Goal: Contribute content

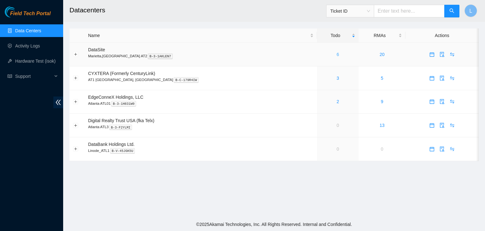
click at [337, 56] on link "6" at bounding box center [338, 54] width 3 height 5
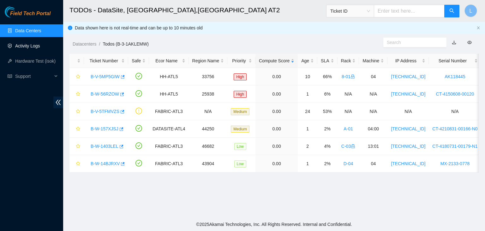
click at [35, 47] on link "Activity Logs" at bounding box center [27, 45] width 25 height 5
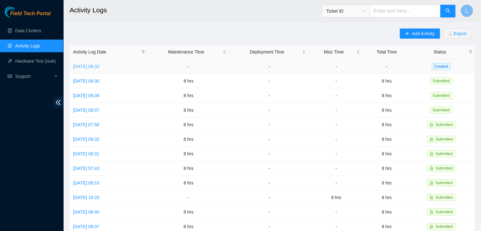
click at [86, 66] on link "[DATE] 08:32" at bounding box center [86, 66] width 26 height 5
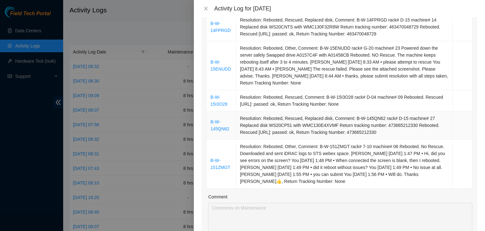
scroll to position [316, 0]
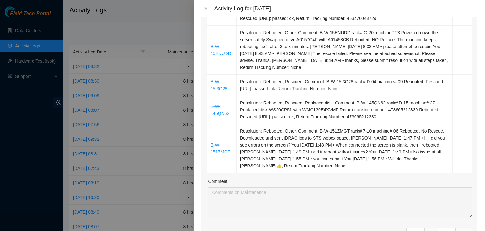
click at [208, 8] on icon "close" at bounding box center [205, 8] width 5 height 5
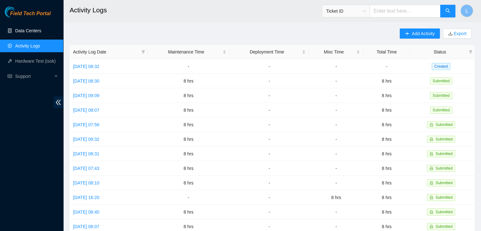
click at [31, 31] on link "Data Centers" at bounding box center [28, 30] width 26 height 5
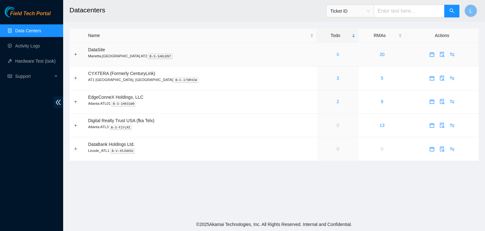
click at [337, 55] on link "6" at bounding box center [338, 54] width 3 height 5
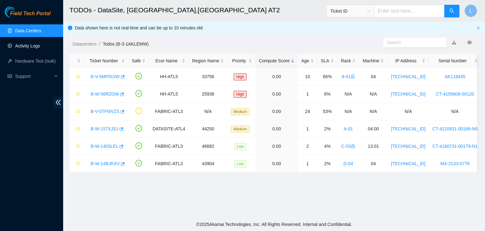
click at [33, 44] on link "Activity Logs" at bounding box center [27, 45] width 25 height 5
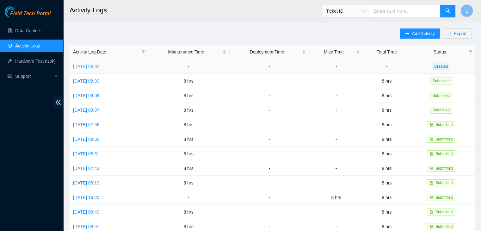
click at [99, 68] on link "[DATE] 08:32" at bounding box center [86, 66] width 26 height 5
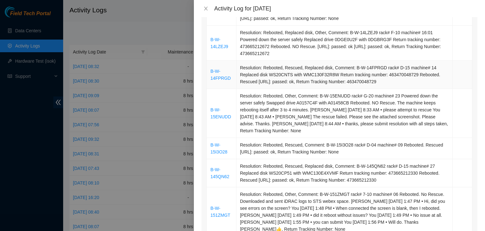
scroll to position [284, 0]
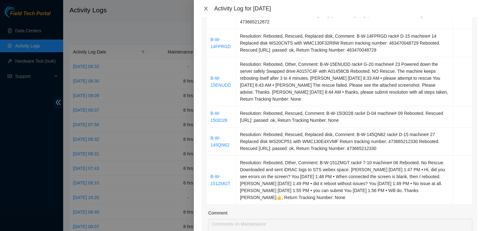
click at [206, 9] on icon "close" at bounding box center [205, 8] width 5 height 5
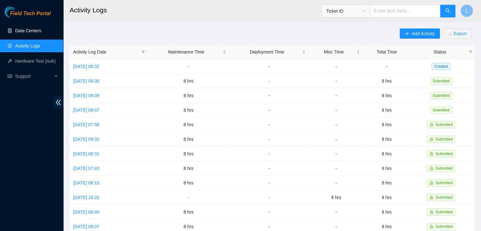
click at [34, 28] on link "Data Centers" at bounding box center [28, 30] width 26 height 5
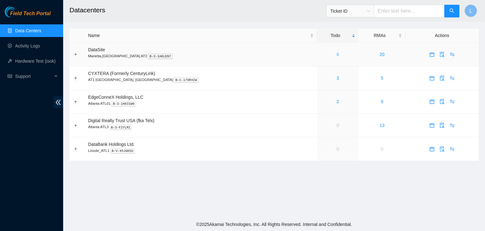
click at [337, 55] on link "6" at bounding box center [338, 54] width 3 height 5
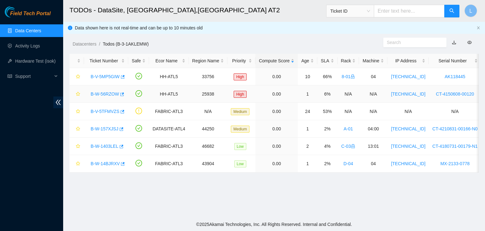
click at [103, 94] on link "B-W-56RZOW" at bounding box center [105, 93] width 28 height 5
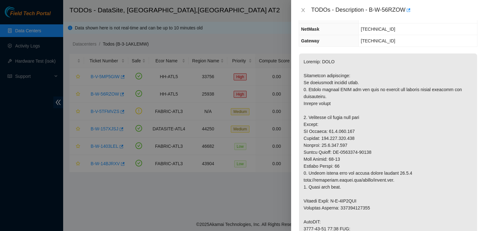
scroll to position [95, 0]
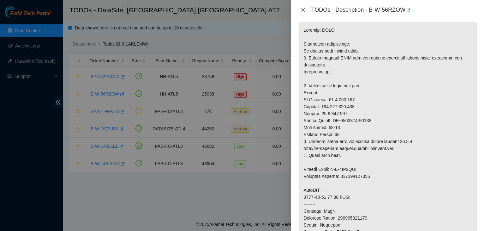
click at [303, 10] on icon "close" at bounding box center [302, 10] width 3 height 4
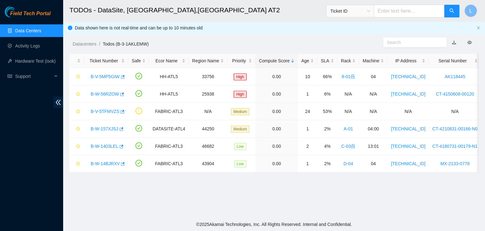
scroll to position [116, 0]
click at [97, 112] on link "B-V-5TFMVZS" at bounding box center [105, 111] width 29 height 5
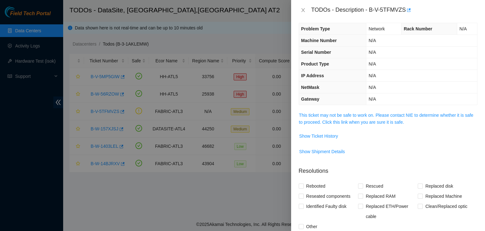
scroll to position [0, 0]
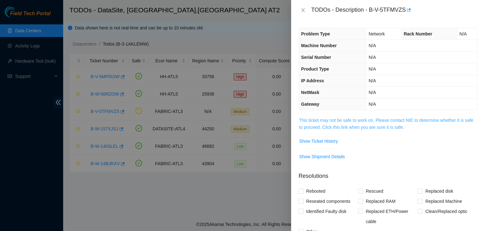
click at [352, 126] on link "This ticket may not be safe to work on. Please contact NIE to determine whether…" at bounding box center [386, 124] width 174 height 12
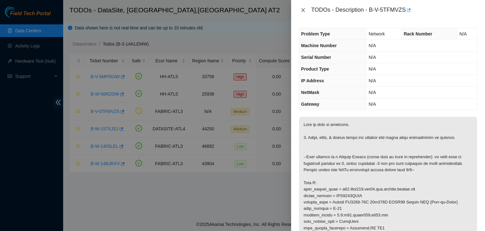
click at [303, 11] on icon "close" at bounding box center [302, 10] width 3 height 4
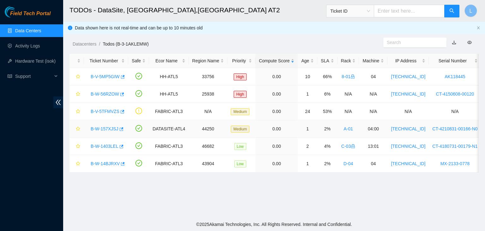
click at [107, 128] on link "B-W-157XJSJ" at bounding box center [105, 128] width 28 height 5
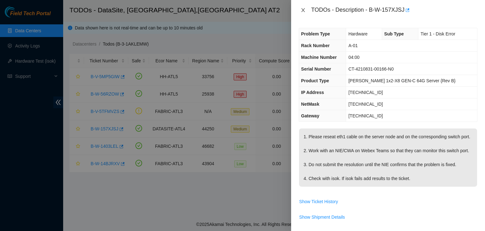
click at [303, 11] on icon "close" at bounding box center [303, 10] width 5 height 5
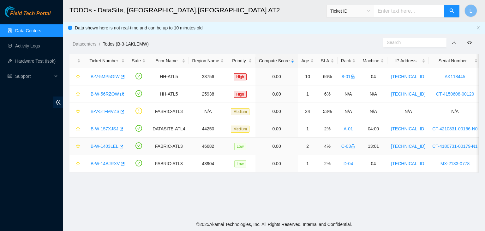
click at [104, 145] on link "B-W-1403LEL" at bounding box center [105, 145] width 28 height 5
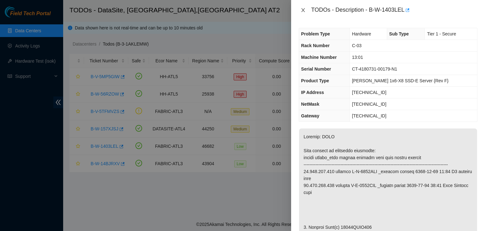
click at [306, 11] on icon "close" at bounding box center [303, 10] width 5 height 5
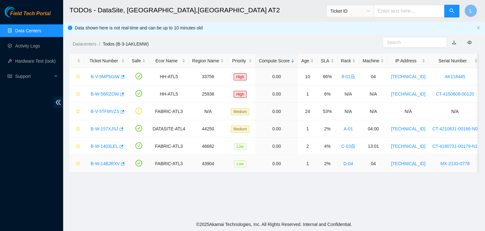
click at [100, 165] on link "B-W-14BJRXV" at bounding box center [105, 163] width 29 height 5
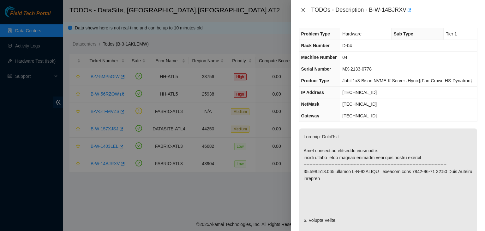
click at [305, 12] on icon "close" at bounding box center [303, 10] width 5 height 5
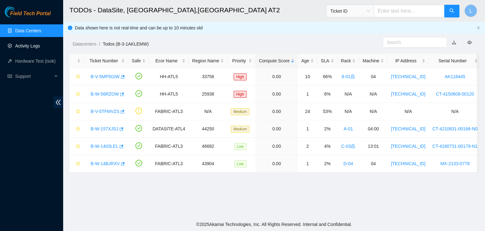
click at [35, 44] on link "Activity Logs" at bounding box center [27, 45] width 25 height 5
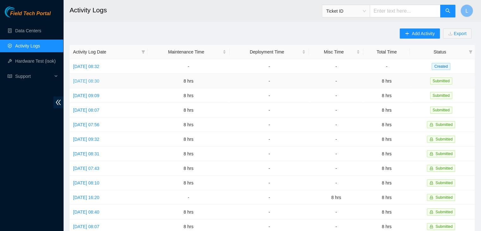
click at [94, 81] on link "[DATE] 08:30" at bounding box center [86, 80] width 26 height 5
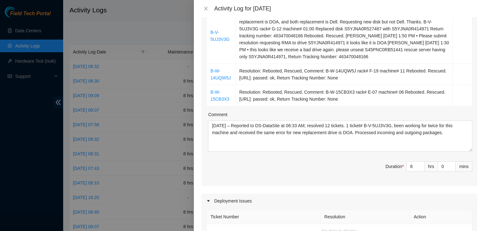
scroll to position [379, 0]
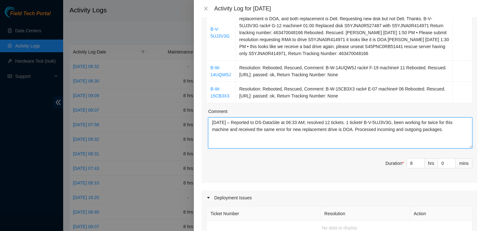
click at [272, 139] on textarea "[DATE] – Reported to DS-DataSite at 06:33 AM; resolved 12 tickets. 1 ticket# B-…" at bounding box center [340, 132] width 264 height 31
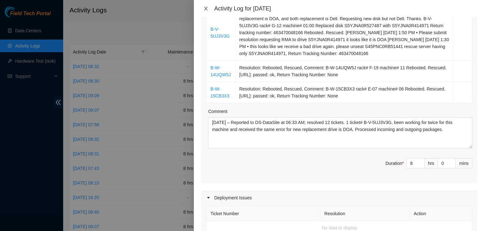
click at [207, 8] on icon "close" at bounding box center [205, 8] width 5 height 5
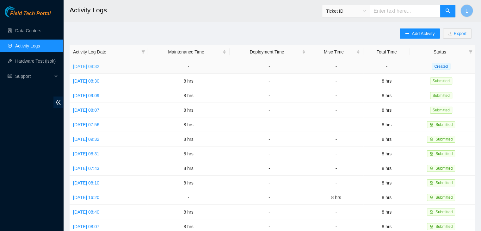
click at [99, 67] on link "[DATE] 08:32" at bounding box center [86, 66] width 26 height 5
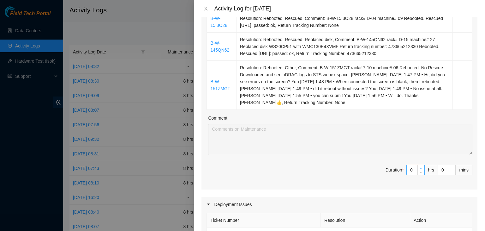
type input "1"
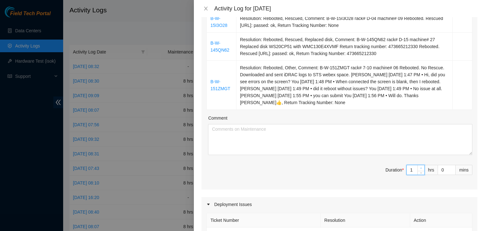
click at [420, 167] on icon "up" at bounding box center [421, 168] width 2 height 2
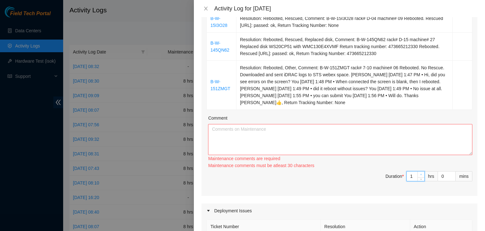
type input "2"
click at [420, 174] on icon "up" at bounding box center [421, 174] width 2 height 2
type input "3"
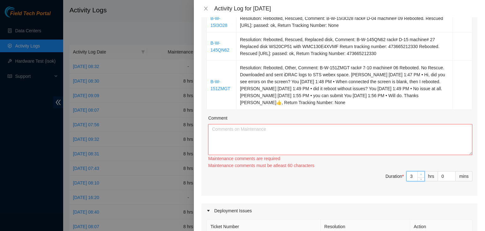
click at [420, 174] on icon "up" at bounding box center [421, 174] width 2 height 2
type input "4"
click at [420, 174] on icon "up" at bounding box center [421, 174] width 2 height 2
type input "5"
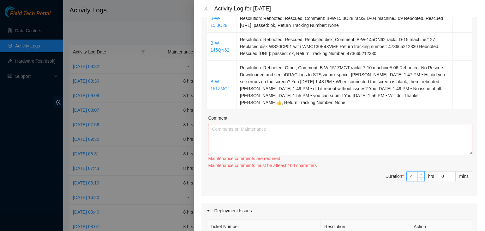
type input "5"
click at [420, 174] on icon "up" at bounding box center [421, 174] width 2 height 2
type input "6"
click at [420, 174] on icon "up" at bounding box center [421, 174] width 2 height 2
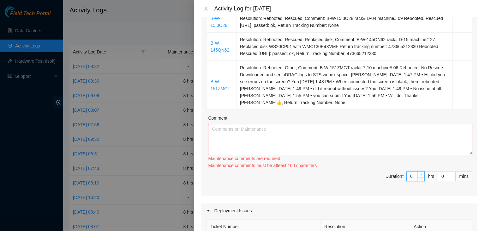
type input "7"
click at [420, 174] on icon "up" at bounding box center [421, 174] width 2 height 2
type input "8"
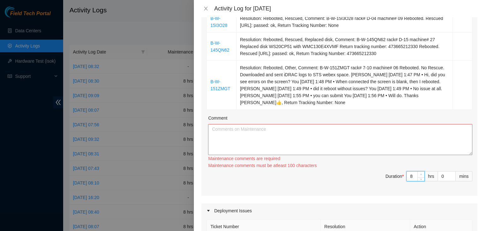
click at [420, 174] on icon "up" at bounding box center [421, 174] width 2 height 2
click at [355, 145] on textarea "Comment" at bounding box center [340, 139] width 264 height 31
paste textarea "[DATE] – Reported to DS-DataSite at 06:33 AM; resolved 12 tickets. 1 ticket# B-…"
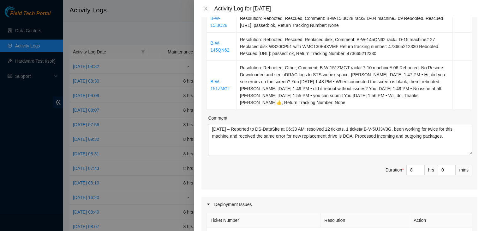
click at [272, 221] on th "Ticket Number" at bounding box center [264, 220] width 114 height 14
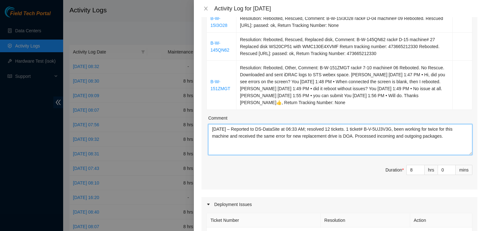
click at [222, 126] on textarea "[DATE] – Reported to DS-DataSite at 06:33 AM; resolved 12 tickets. 1 ticket# B-…" at bounding box center [340, 139] width 264 height 31
click at [296, 129] on textarea "[DATE] – Reported to DS-DataSite at 06:33 AM; resolved 12 tickets. 1 ticket# B-…" at bounding box center [340, 139] width 264 height 31
click at [304, 129] on textarea "[DATE] – Reported to DS-DataSite at 05:33 AM; resolved 12 tickets. 1 ticket# B-…" at bounding box center [340, 139] width 264 height 31
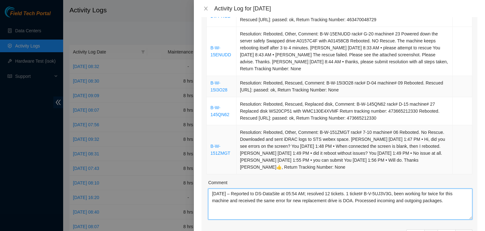
scroll to position [316, 0]
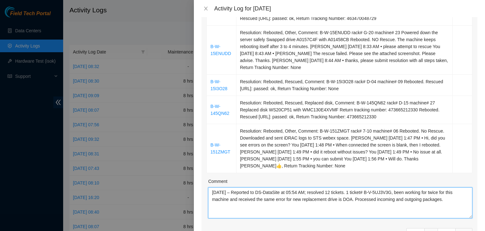
click at [336, 191] on textarea "[DATE] – Reported to DS-DataSite at 05:54 AM; resolved 12 tickets. 1 ticket# B-…" at bounding box center [340, 202] width 264 height 31
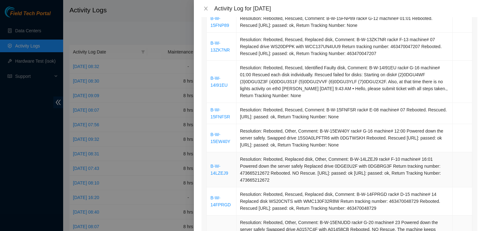
scroll to position [126, 0]
drag, startPoint x: 228, startPoint y: 88, endPoint x: 211, endPoint y: 79, distance: 19.2
click at [211, 79] on td "B-W-14I91EU" at bounding box center [221, 82] width 29 height 42
copy link "B-W-14I91EU"
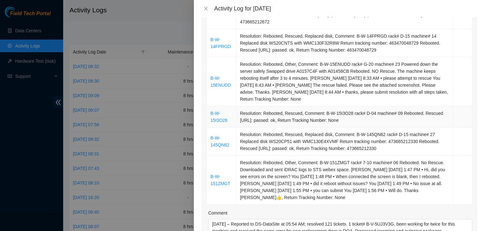
scroll to position [379, 0]
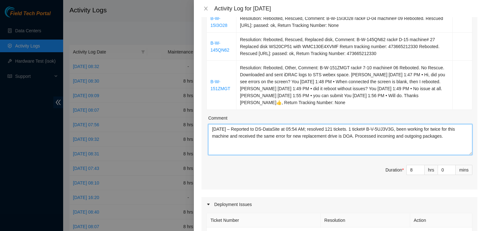
drag, startPoint x: 373, startPoint y: 127, endPoint x: 399, endPoint y: 129, distance: 25.4
click at [399, 129] on textarea "[DATE] – Reported to DS-DataSite at 05:54 AM; resolved 121 tickets. 1 ticket# B…" at bounding box center [340, 139] width 264 height 31
paste textarea "W-14I91EU"
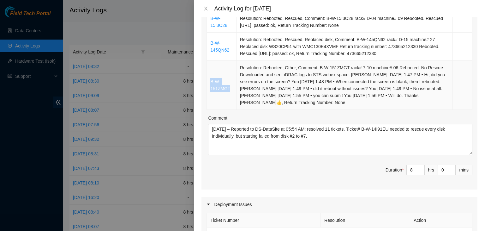
drag, startPoint x: 231, startPoint y: 90, endPoint x: 211, endPoint y: 83, distance: 21.1
click at [211, 83] on td "B-W-151ZMGT" at bounding box center [221, 85] width 29 height 49
copy link "B-W-151ZMGT"
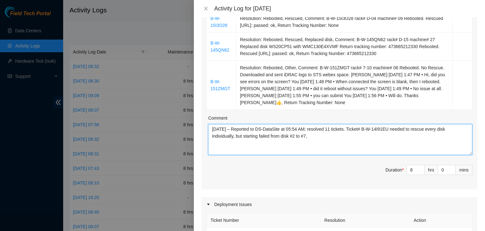
click at [312, 137] on textarea "[DATE] – Reported to DS-DataSite at 05:54 AM; resolved 11 tickets. Ticket# B-W-…" at bounding box center [340, 139] width 264 height 31
paste textarea "B-W-151ZMGT"
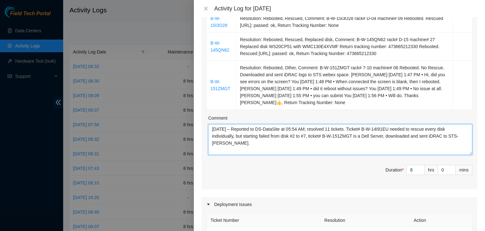
click at [439, 147] on textarea "[DATE] – Reported to DS-DataSite at 05:54 AM; resolved 11 tickets. Ticket# B-W-…" at bounding box center [340, 139] width 264 height 31
paste textarea ", including B-W-14I91EU (all disks needed to be rescued individually, failed fr…"
type textarea "[DATE] – Reported to DS-DataSite at 05:54 AM; resolved 11 tickets, including B-…"
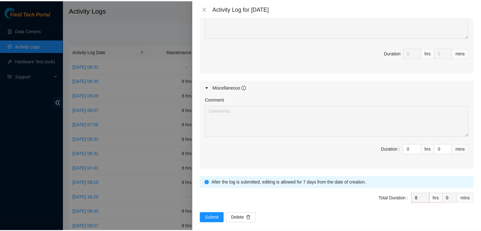
scroll to position [632, 0]
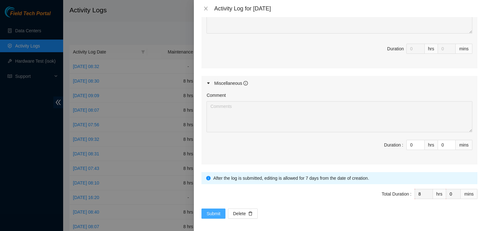
click at [210, 210] on span "Submit" at bounding box center [214, 213] width 14 height 7
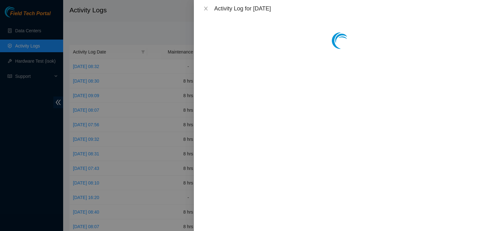
scroll to position [0, 0]
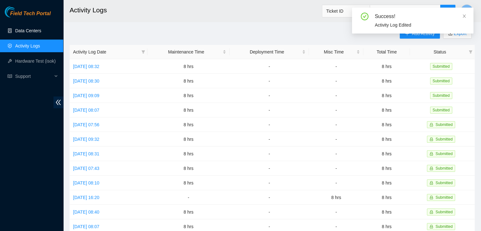
click at [35, 33] on link "Data Centers" at bounding box center [28, 30] width 26 height 5
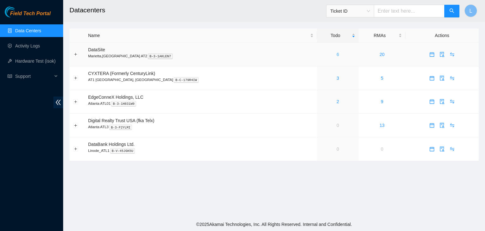
click at [337, 56] on link "6" at bounding box center [338, 54] width 3 height 5
